Goal: Information Seeking & Learning: Learn about a topic

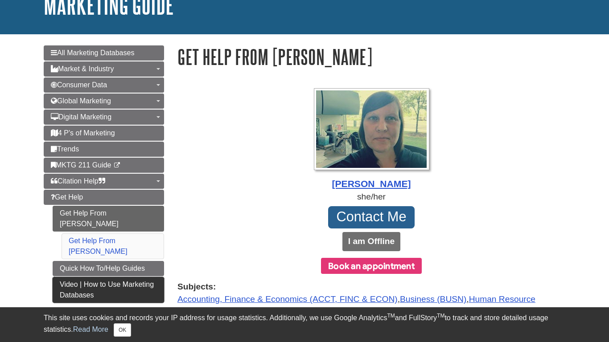
scroll to position [80, 0]
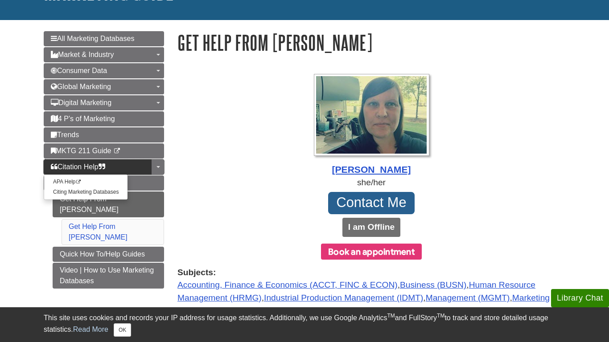
click at [145, 170] on link "Citation Help" at bounding box center [104, 167] width 120 height 15
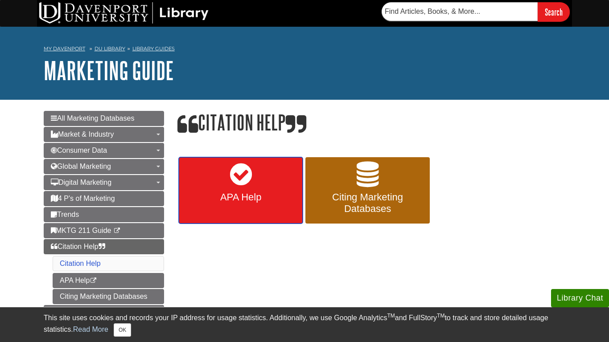
click at [236, 218] on link "APA Help" at bounding box center [241, 190] width 124 height 67
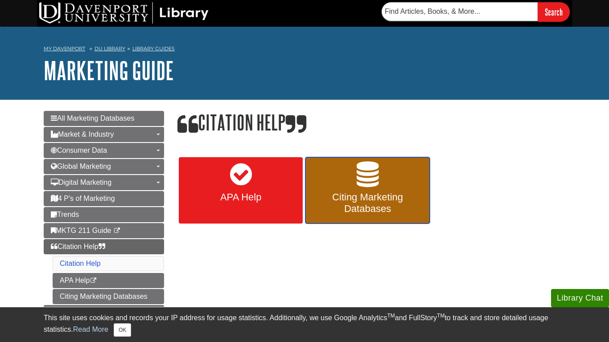
click at [340, 212] on span "Citing Marketing Databases" at bounding box center [367, 203] width 111 height 23
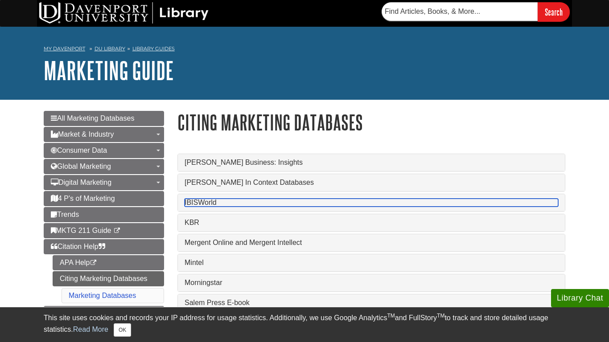
click at [197, 201] on link "IBISWorld" at bounding box center [370, 203] width 373 height 8
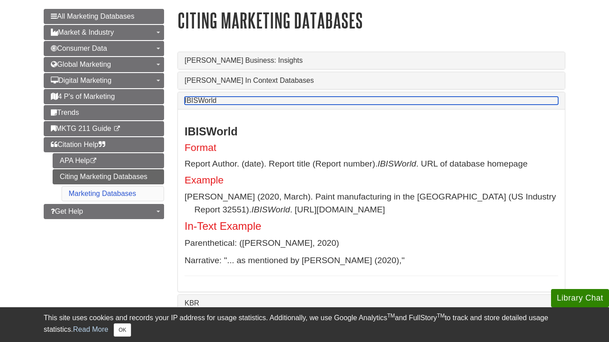
scroll to position [105, 0]
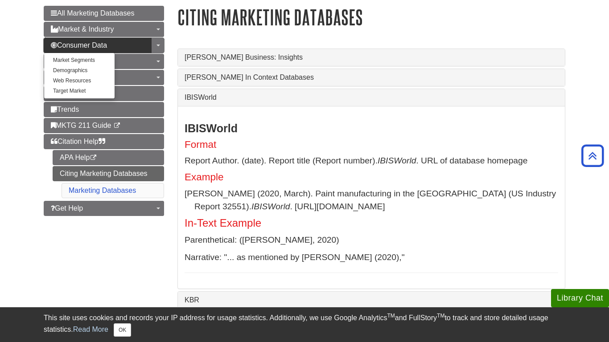
click at [104, 49] on span "Consumer Data" at bounding box center [79, 45] width 56 height 8
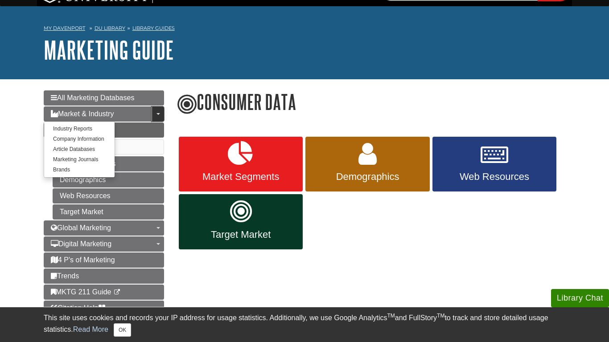
scroll to position [21, 0]
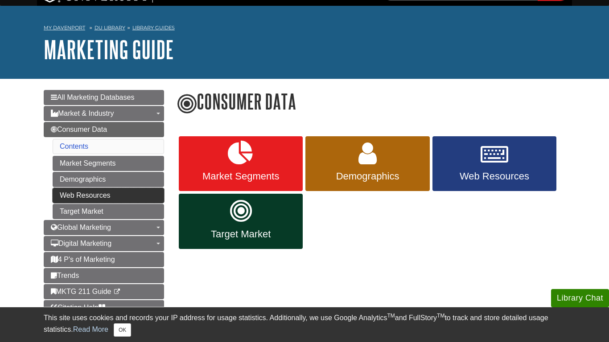
click at [74, 202] on link "Web Resources" at bounding box center [108, 195] width 111 height 15
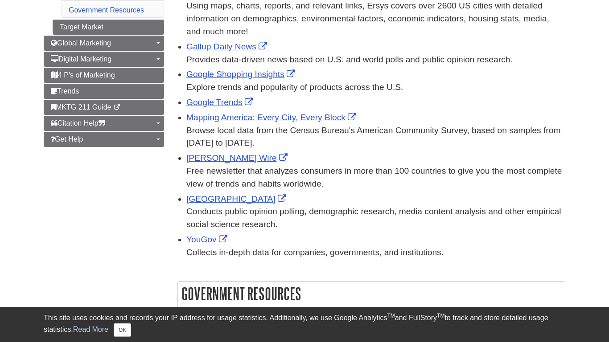
scroll to position [233, 0]
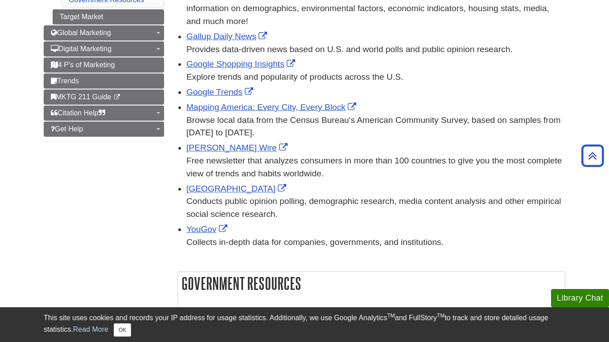
click at [240, 198] on div "Conducts public opinion polling, demographic research, media content analysis a…" at bounding box center [375, 208] width 379 height 26
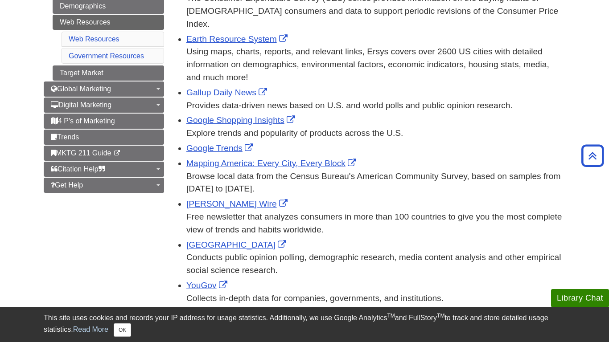
scroll to position [176, 0]
click at [127, 78] on link "Target Market" at bounding box center [108, 73] width 111 height 15
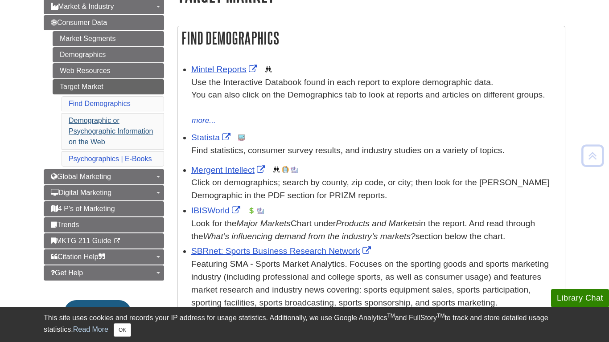
scroll to position [128, 0]
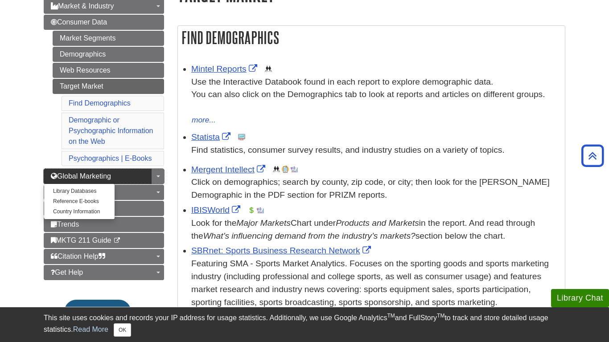
click at [149, 176] on link "Global Marketing" at bounding box center [104, 176] width 120 height 15
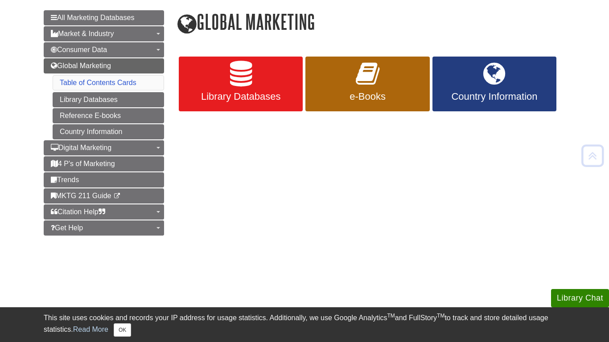
scroll to position [101, 0]
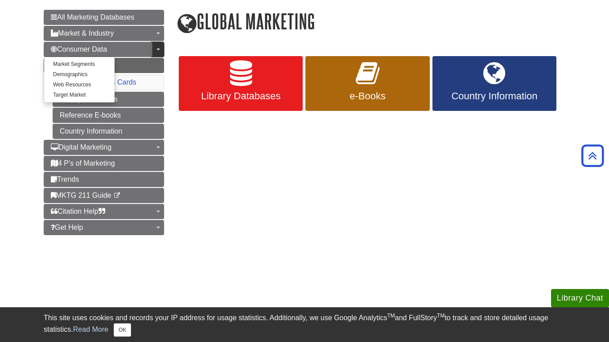
click at [153, 54] on link "Toggle Dropdown" at bounding box center [158, 49] width 12 height 15
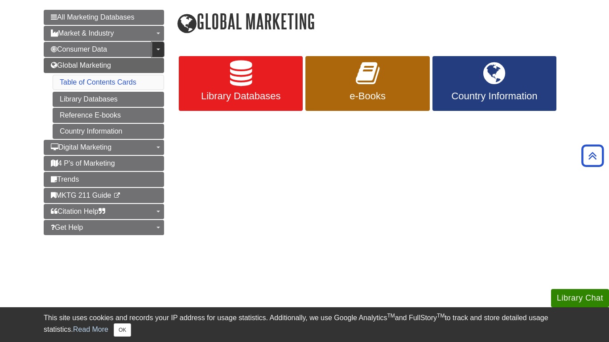
click at [153, 50] on link "Toggle Dropdown" at bounding box center [158, 49] width 12 height 15
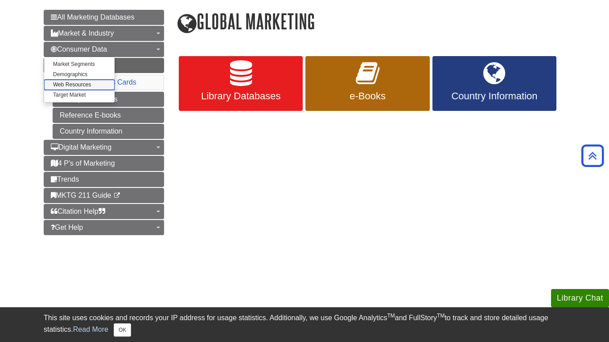
click at [74, 88] on link "Web Resources" at bounding box center [79, 85] width 70 height 10
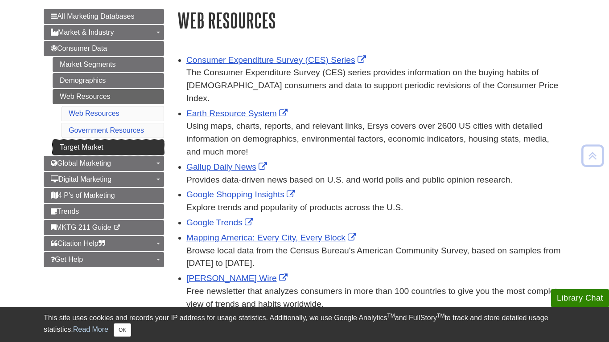
scroll to position [102, 0]
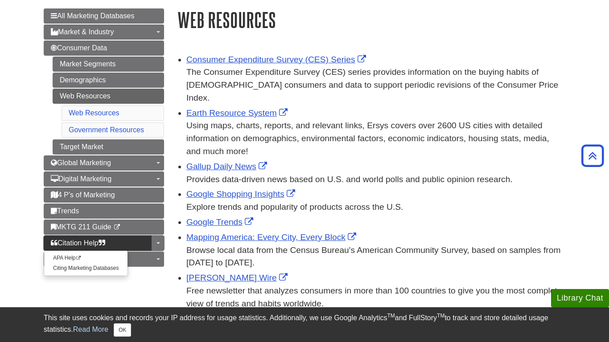
click at [123, 246] on link "Citation Help" at bounding box center [104, 243] width 120 height 15
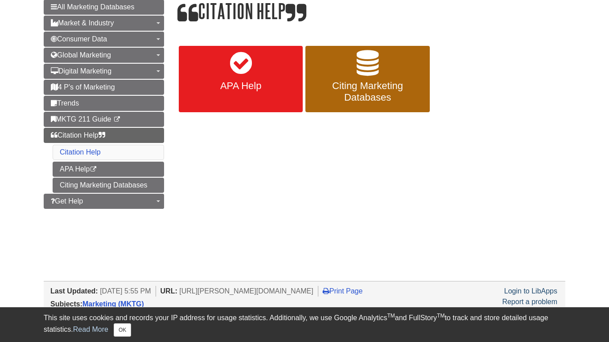
scroll to position [112, 0]
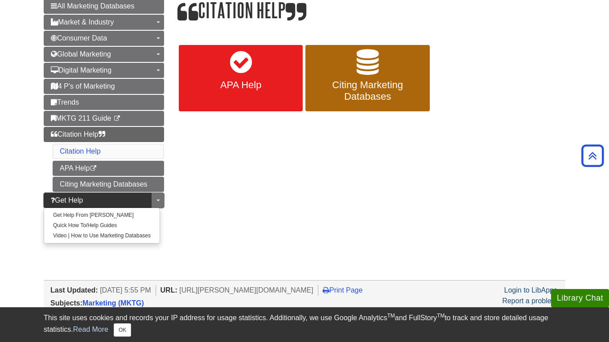
click at [123, 202] on link "Get Help" at bounding box center [104, 200] width 120 height 15
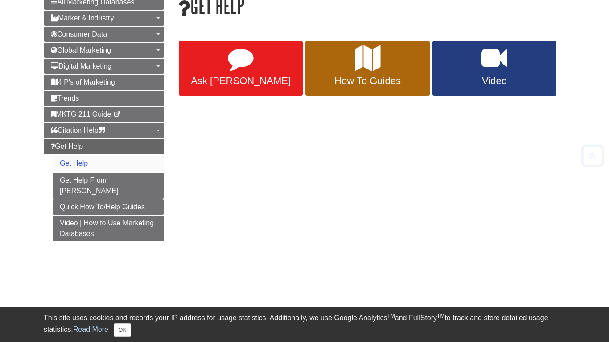
scroll to position [118, 0]
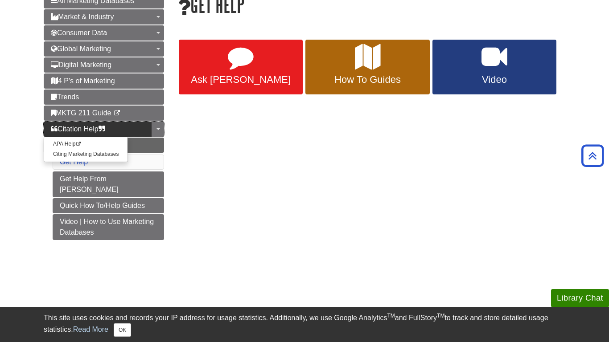
click at [124, 131] on link "Citation Help" at bounding box center [104, 129] width 120 height 15
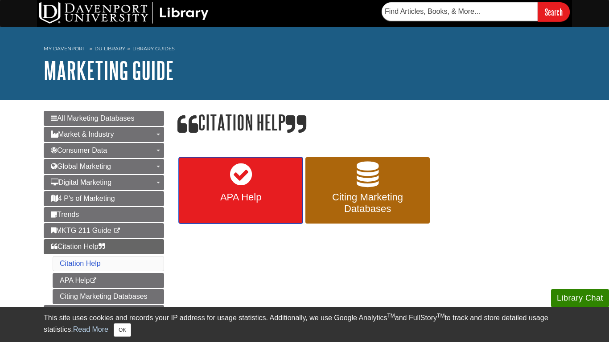
click at [279, 205] on link "APA Help" at bounding box center [241, 190] width 124 height 67
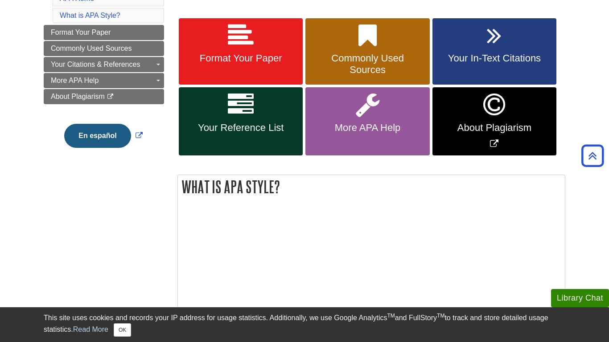
scroll to position [158, 0]
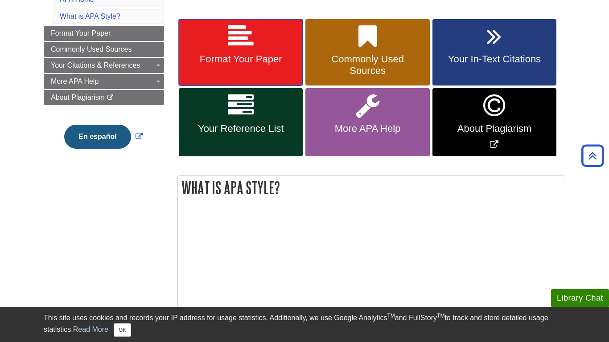
click at [278, 29] on link "Format Your Paper" at bounding box center [241, 52] width 124 height 67
